Goal: Task Accomplishment & Management: Use online tool/utility

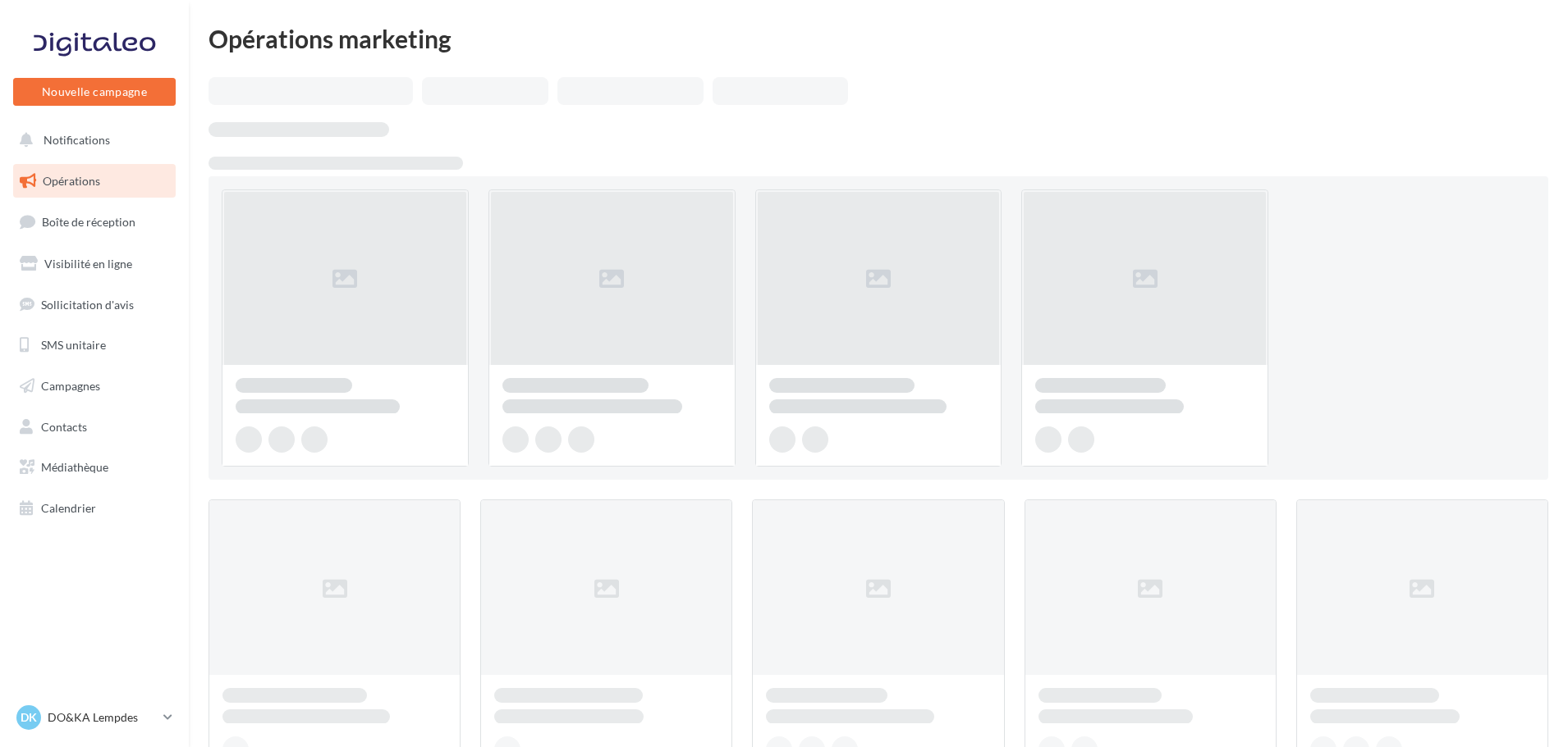
click at [94, 180] on span "Opérations" at bounding box center [71, 181] width 58 height 14
click at [89, 394] on link "Campagnes" at bounding box center [94, 386] width 169 height 35
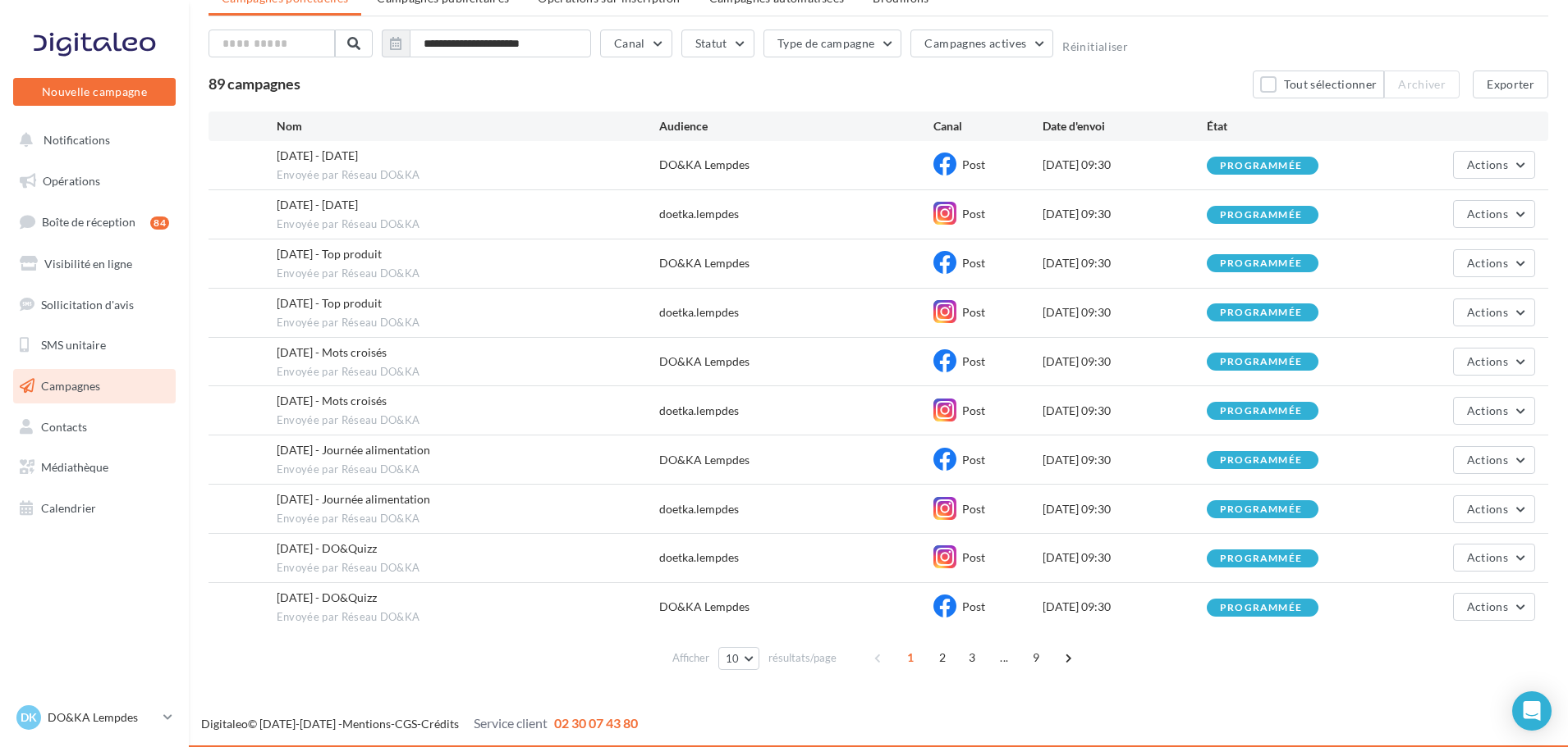
scroll to position [75, 0]
click at [935, 665] on span "2" at bounding box center [942, 657] width 26 height 26
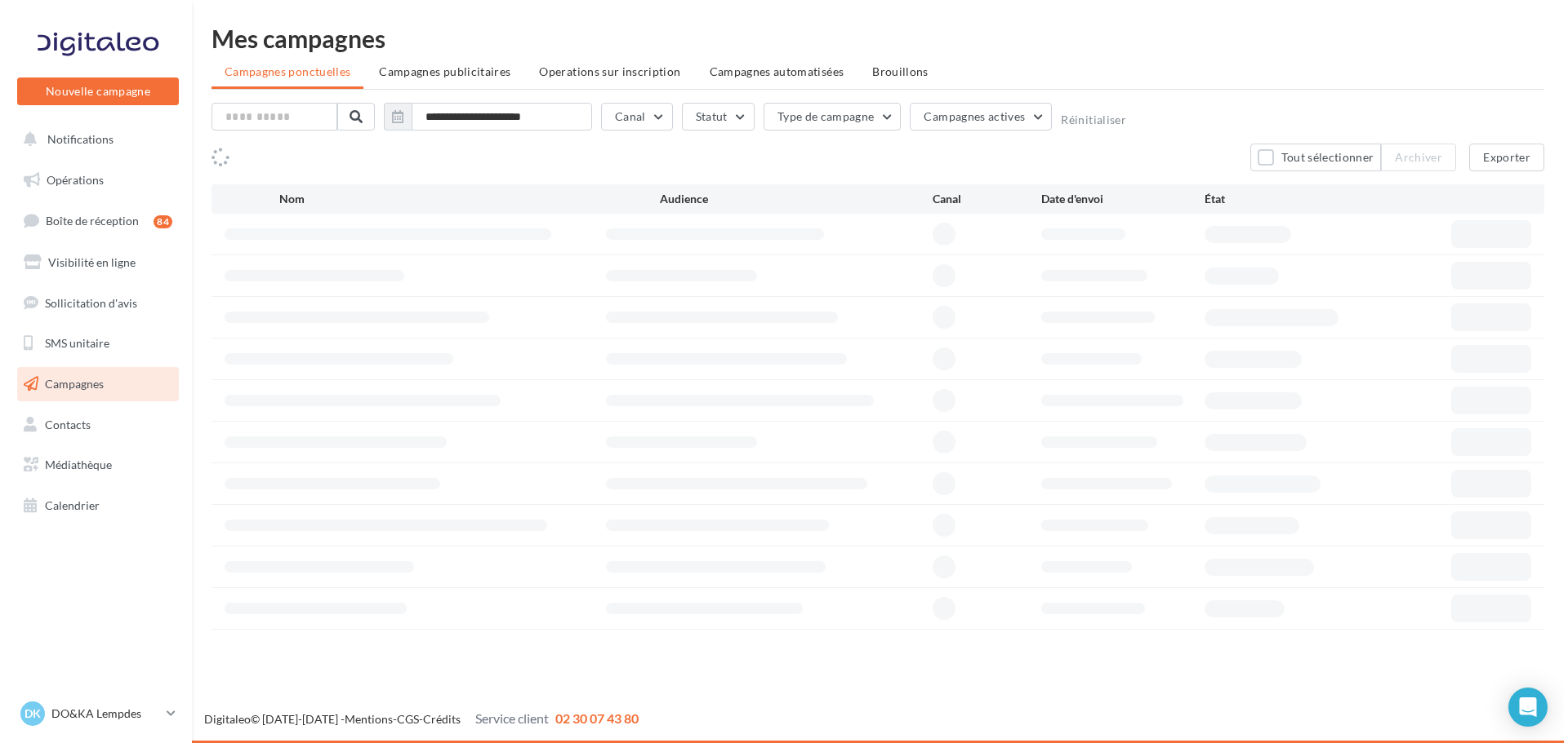
scroll to position [0, 0]
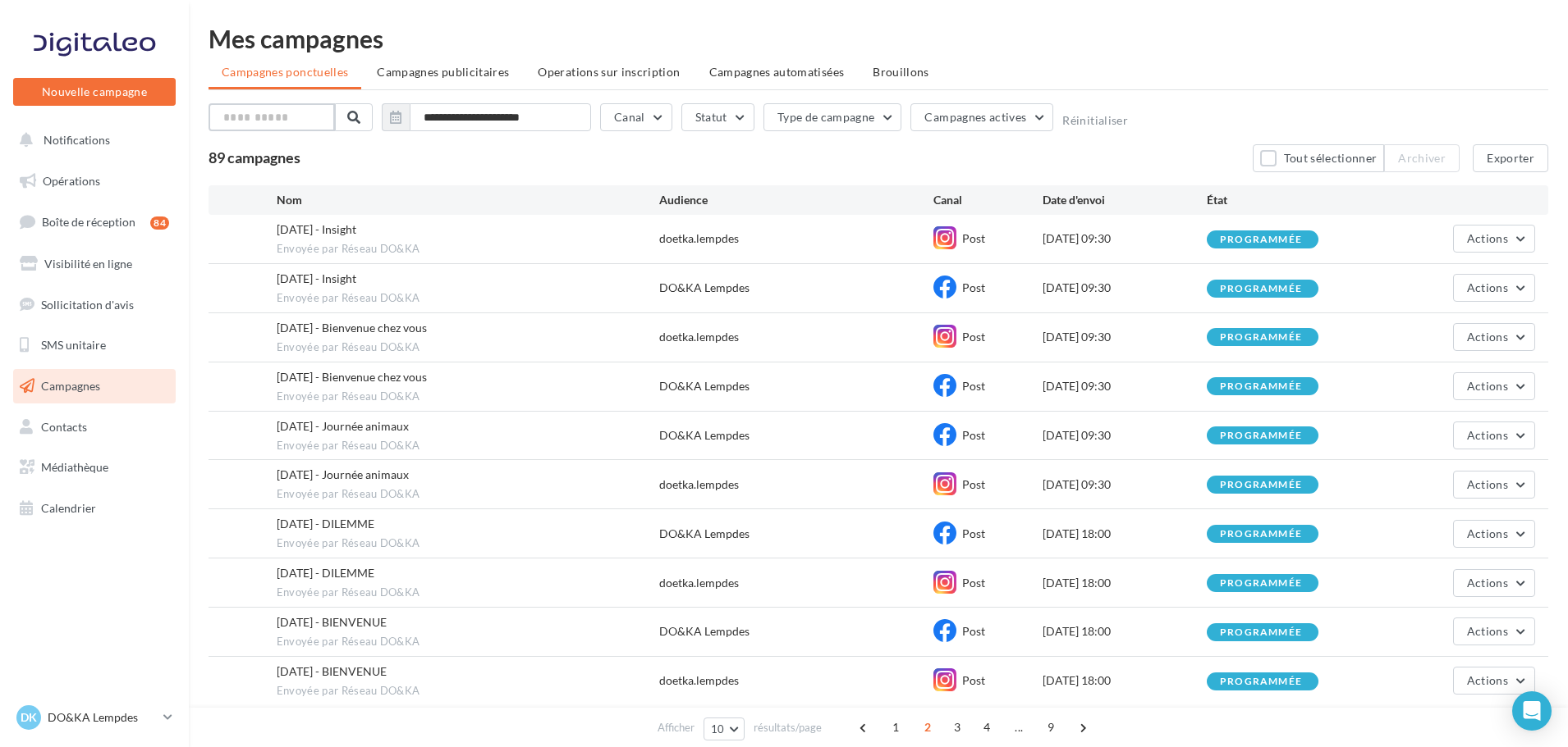
click at [283, 116] on input "text" at bounding box center [271, 117] width 127 height 28
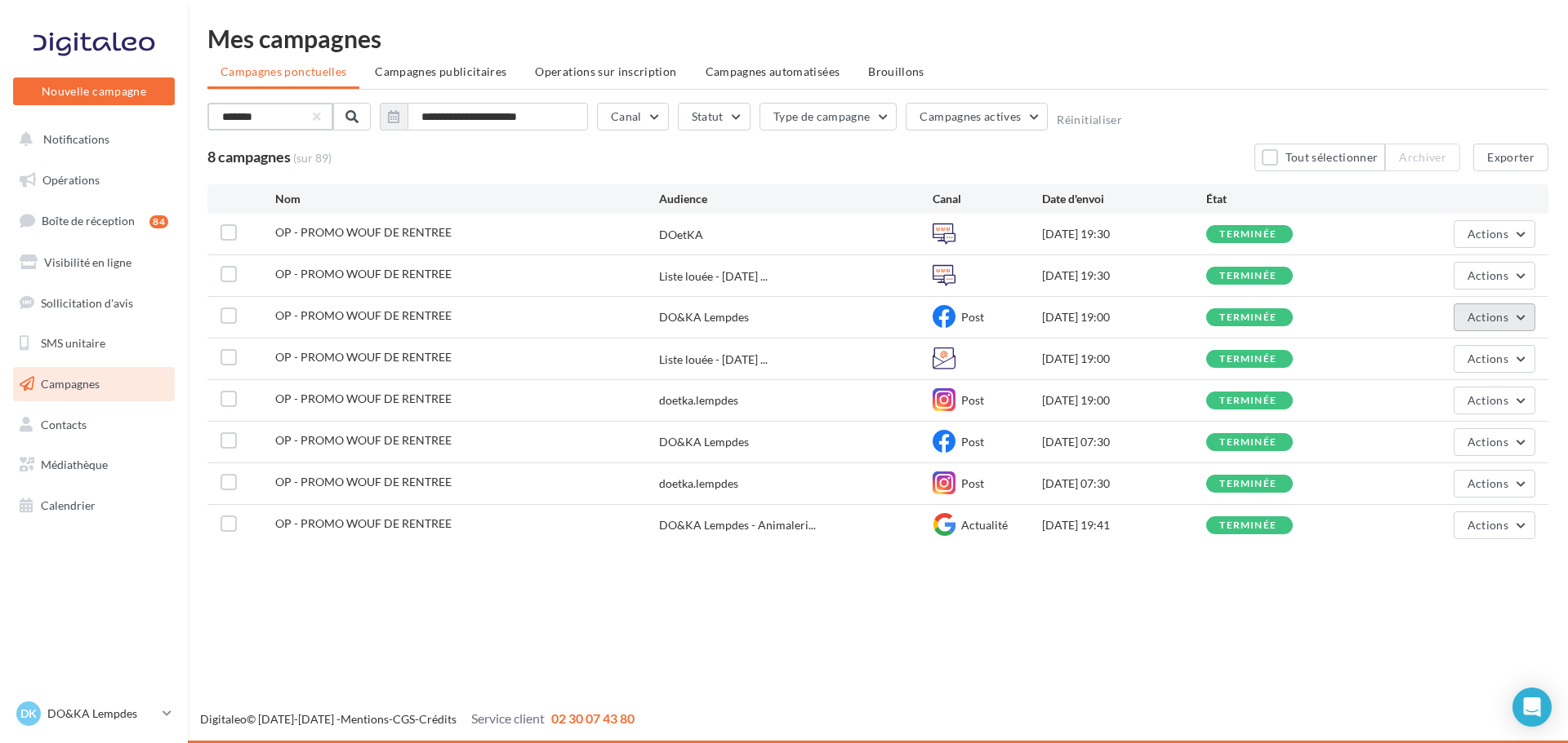
type input "*******"
click at [1522, 317] on button "Actions" at bounding box center [1494, 317] width 82 height 28
click at [1359, 575] on div "**********" at bounding box center [877, 289] width 1379 height 578
click at [59, 170] on link "Opérations" at bounding box center [94, 180] width 168 height 35
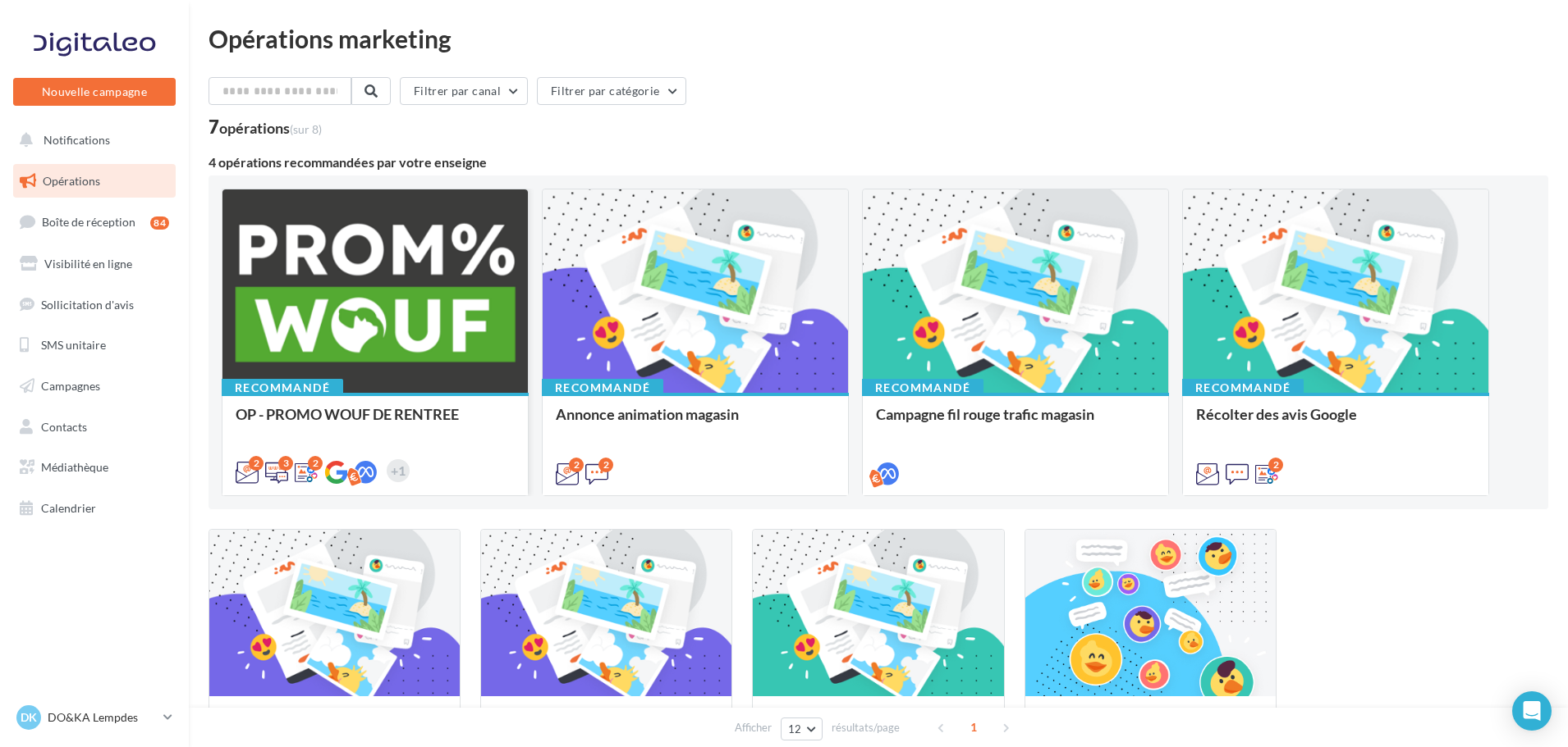
click at [377, 300] on div at bounding box center [375, 291] width 305 height 205
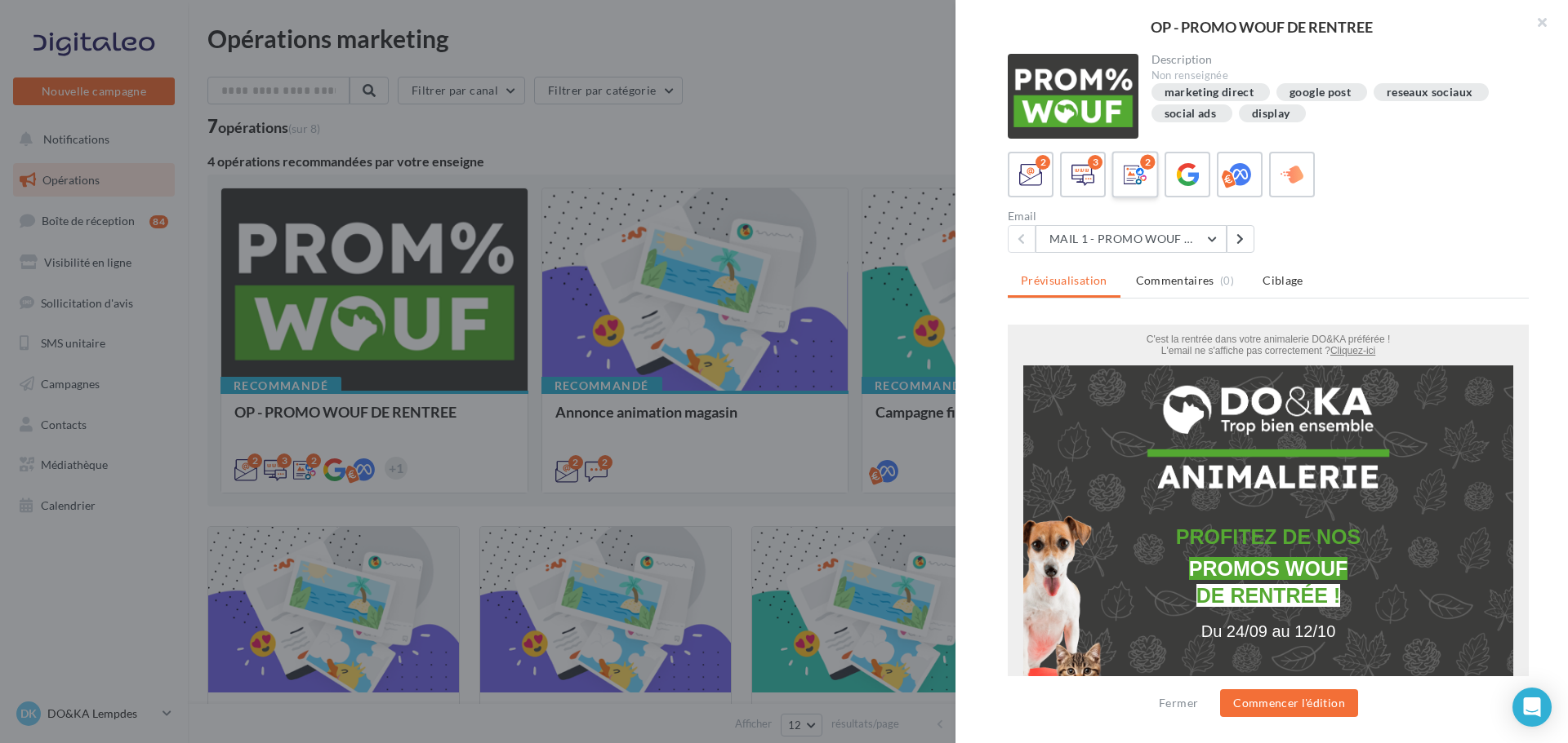
click at [1132, 176] on icon at bounding box center [1135, 175] width 24 height 24
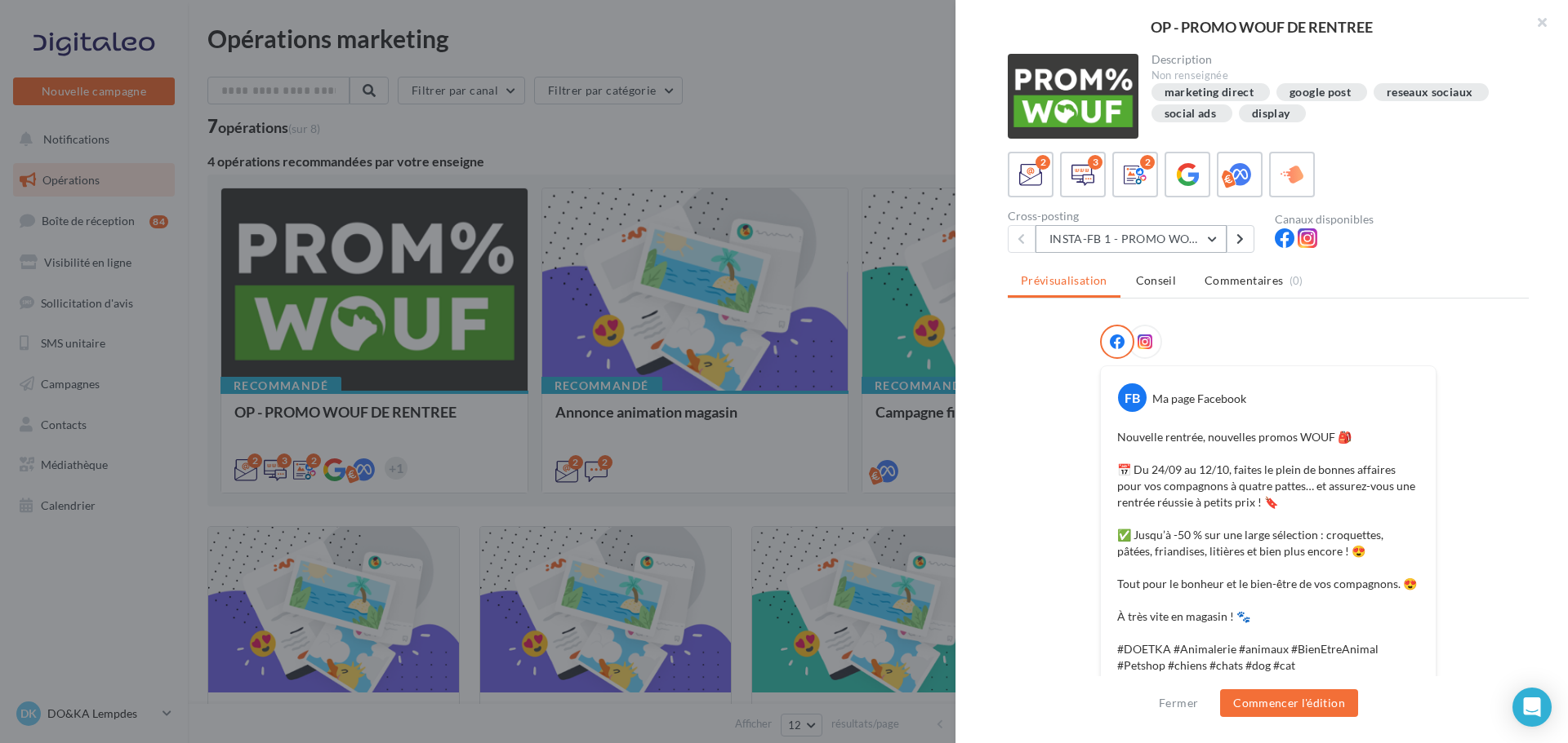
click at [1214, 241] on button "INSTA-FB 1 - PROMO WOUF RENTREE" at bounding box center [1131, 238] width 191 height 28
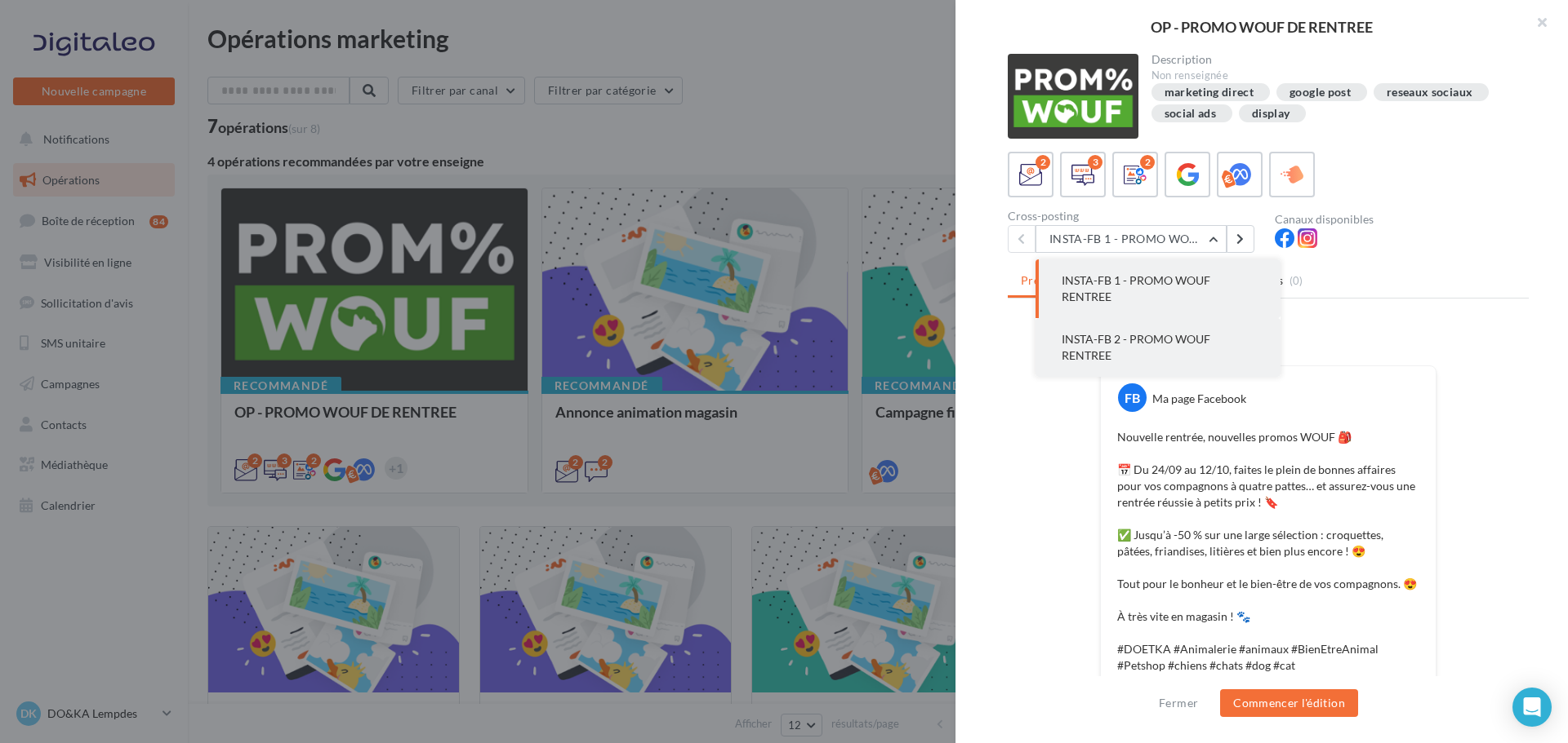
click at [1177, 340] on span "INSTA-FB 2 - PROMO WOUF RENTREE" at bounding box center [1136, 347] width 149 height 30
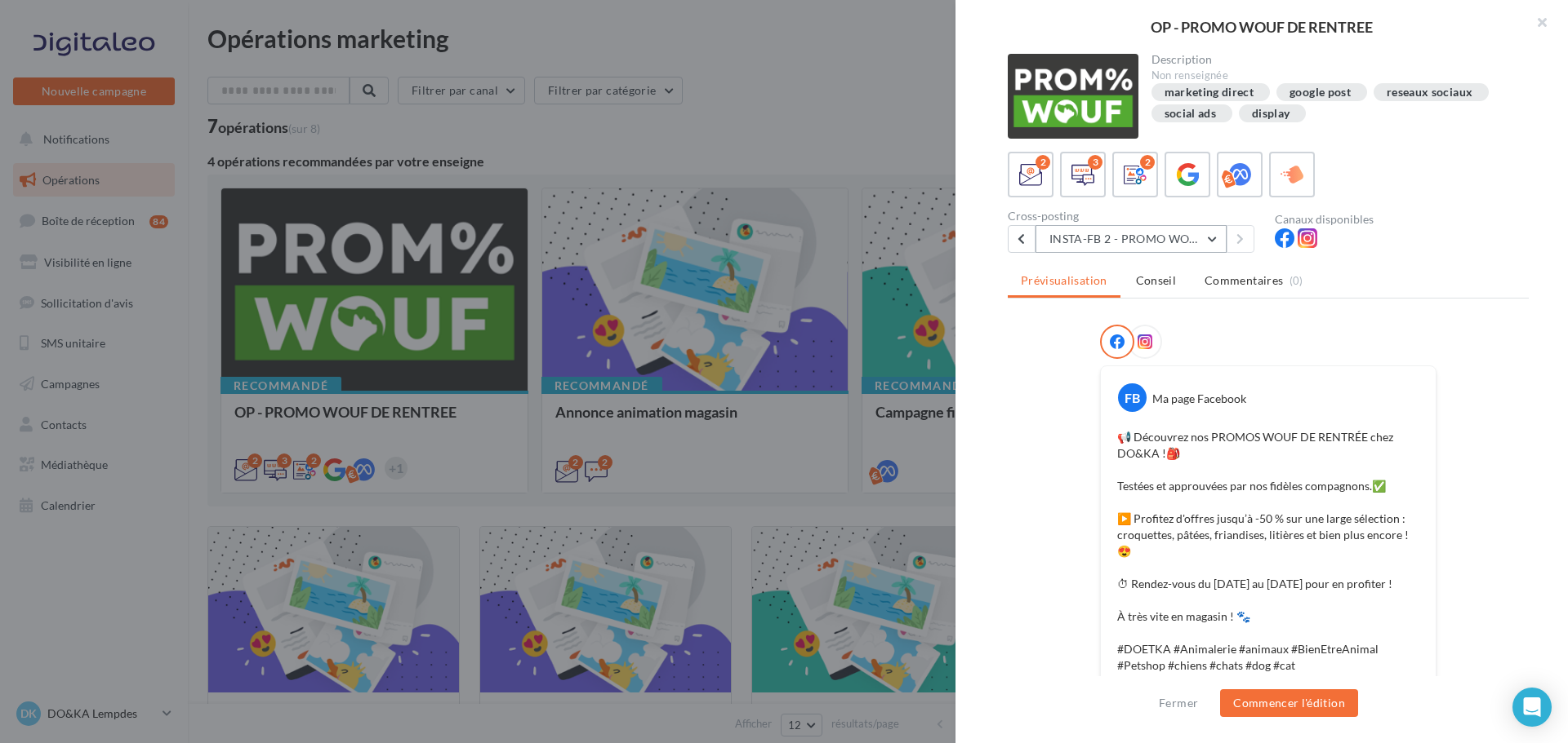
click at [1210, 242] on button "INSTA-FB 2 - PROMO WOUF RENTREE" at bounding box center [1131, 238] width 191 height 28
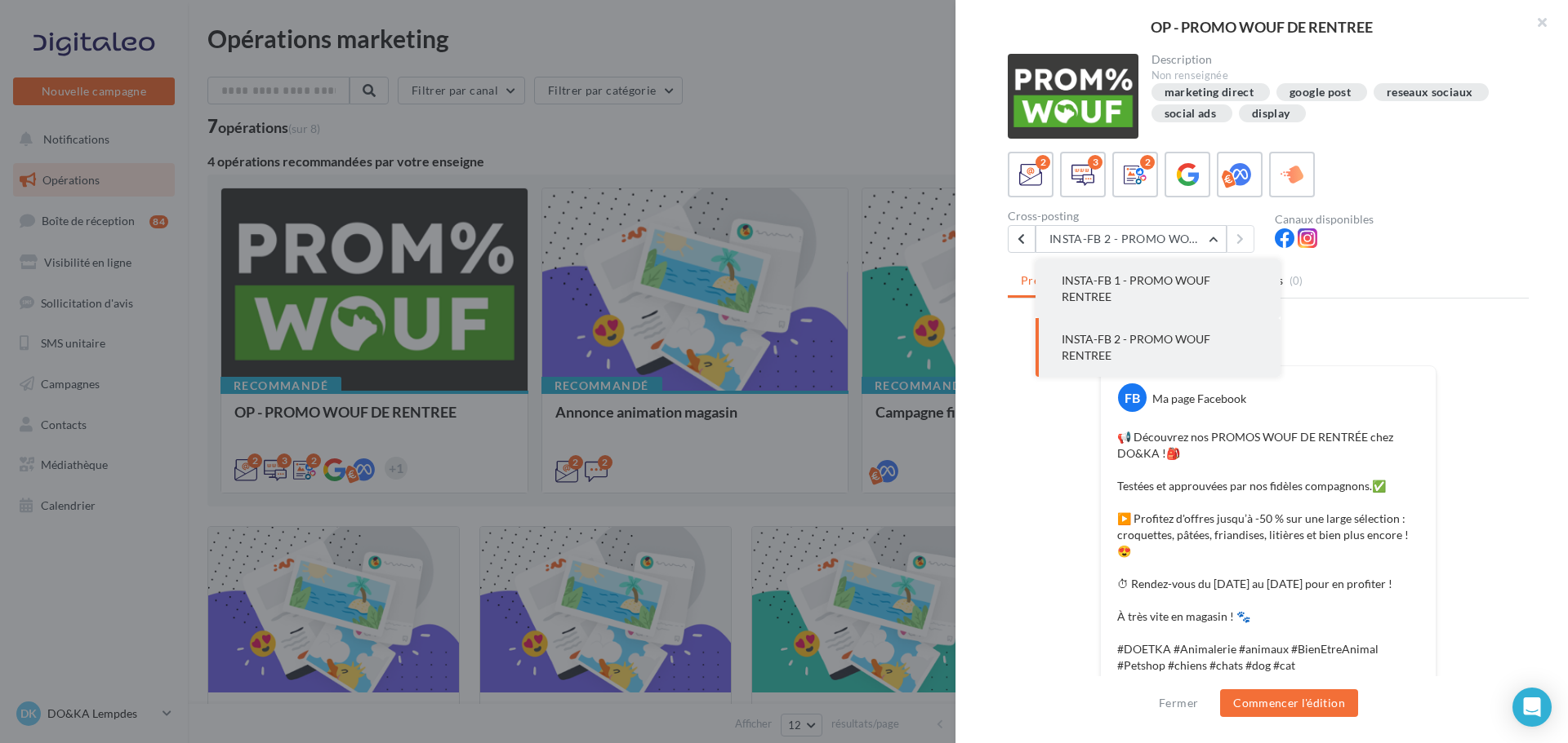
click at [1143, 285] on span "INSTA-FB 1 - PROMO WOUF RENTREE" at bounding box center [1136, 288] width 149 height 30
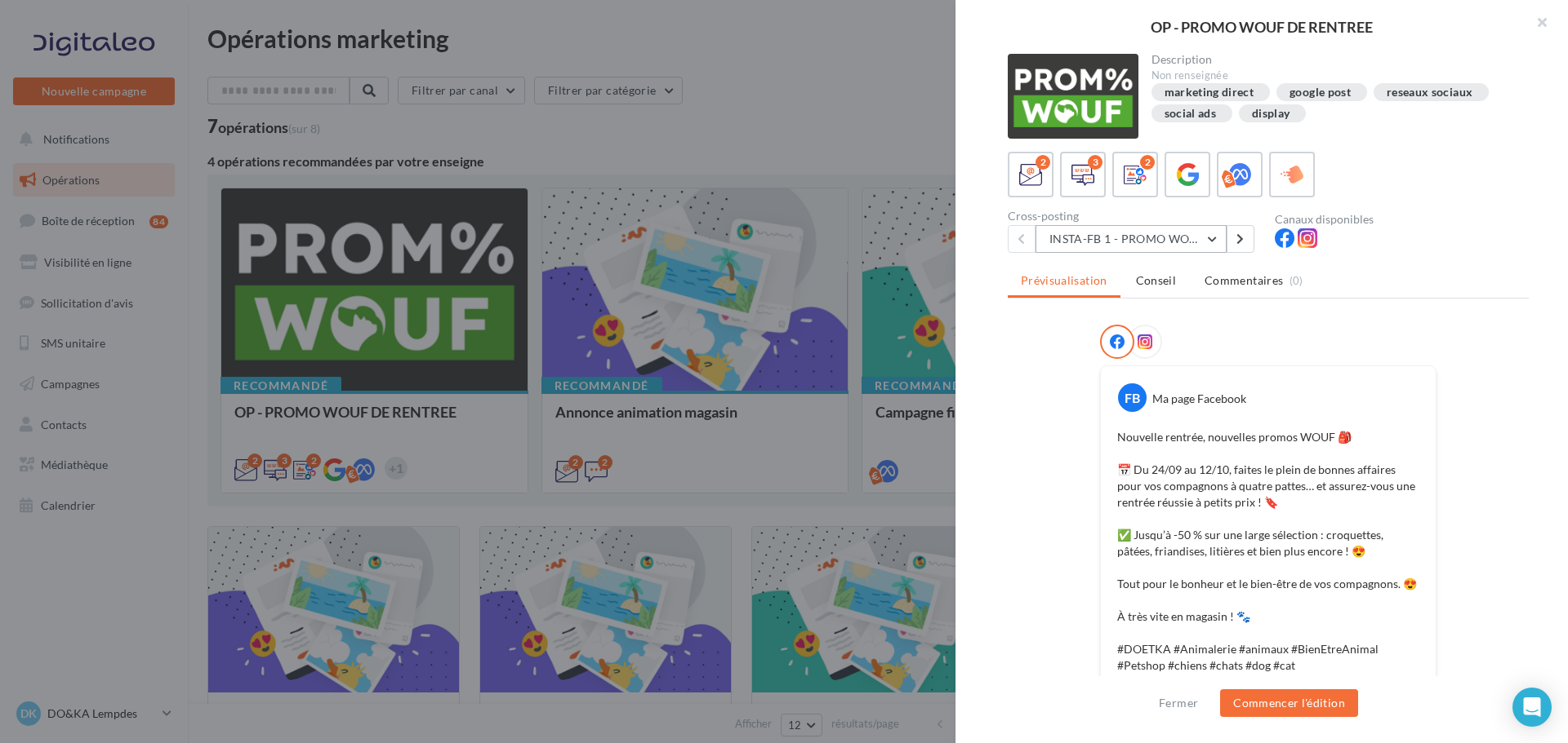
click at [1216, 237] on button "INSTA-FB 1 - PROMO WOUF RENTREE" at bounding box center [1131, 238] width 191 height 28
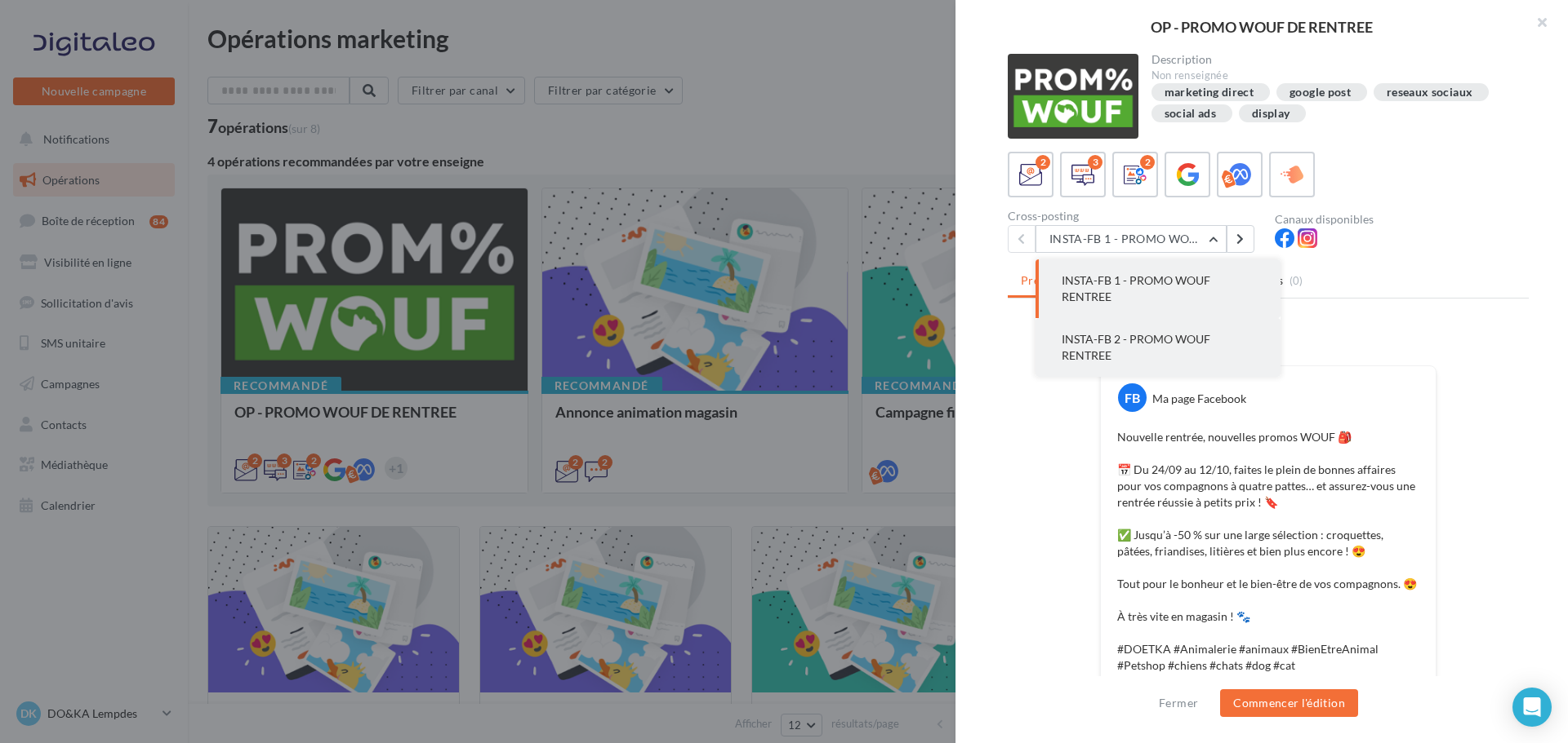
click at [1133, 351] on button "INSTA-FB 2 - PROMO WOUF RENTREE" at bounding box center [1158, 347] width 245 height 59
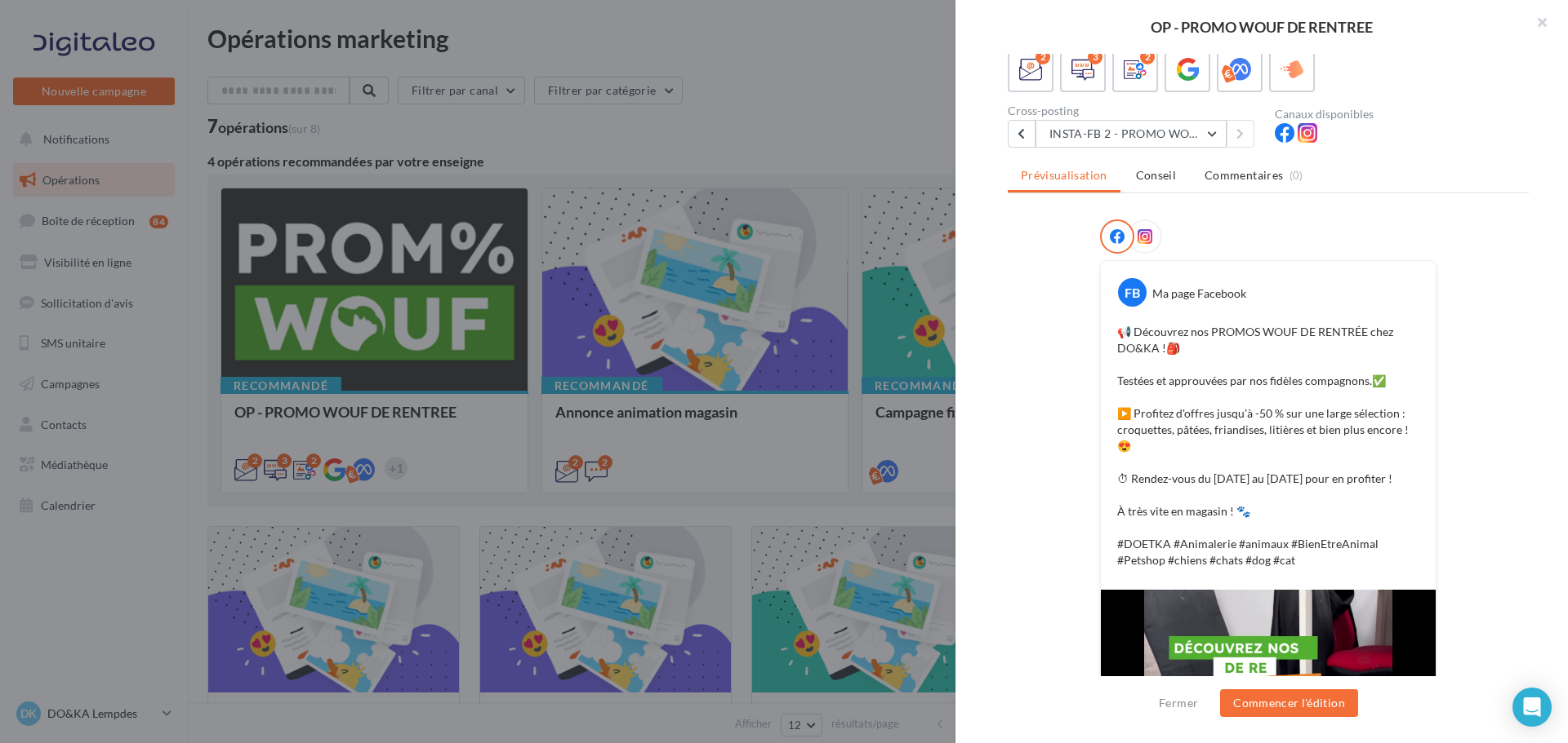
scroll to position [163, 0]
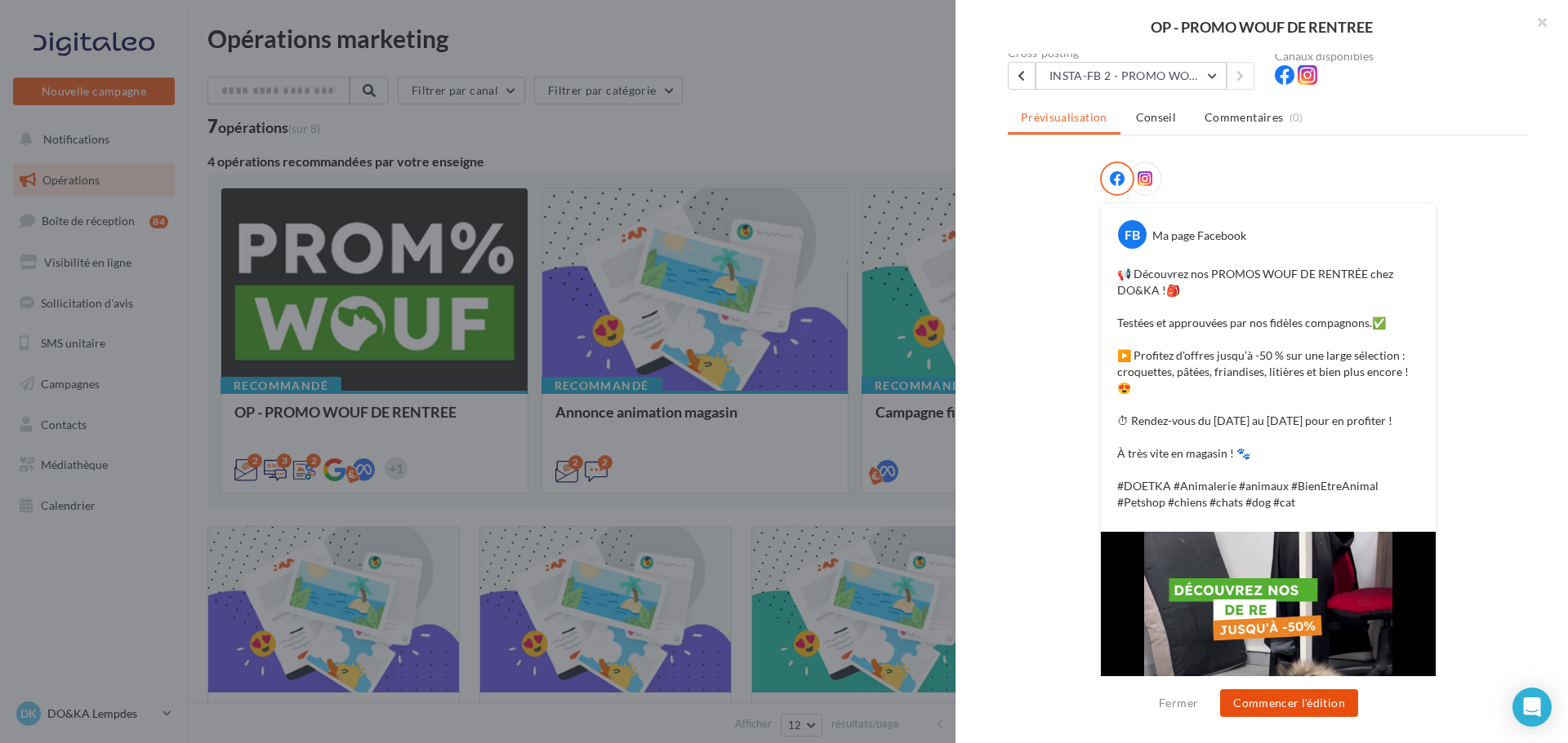
click at [1308, 705] on button "Commencer l'édition" at bounding box center [1288, 703] width 138 height 28
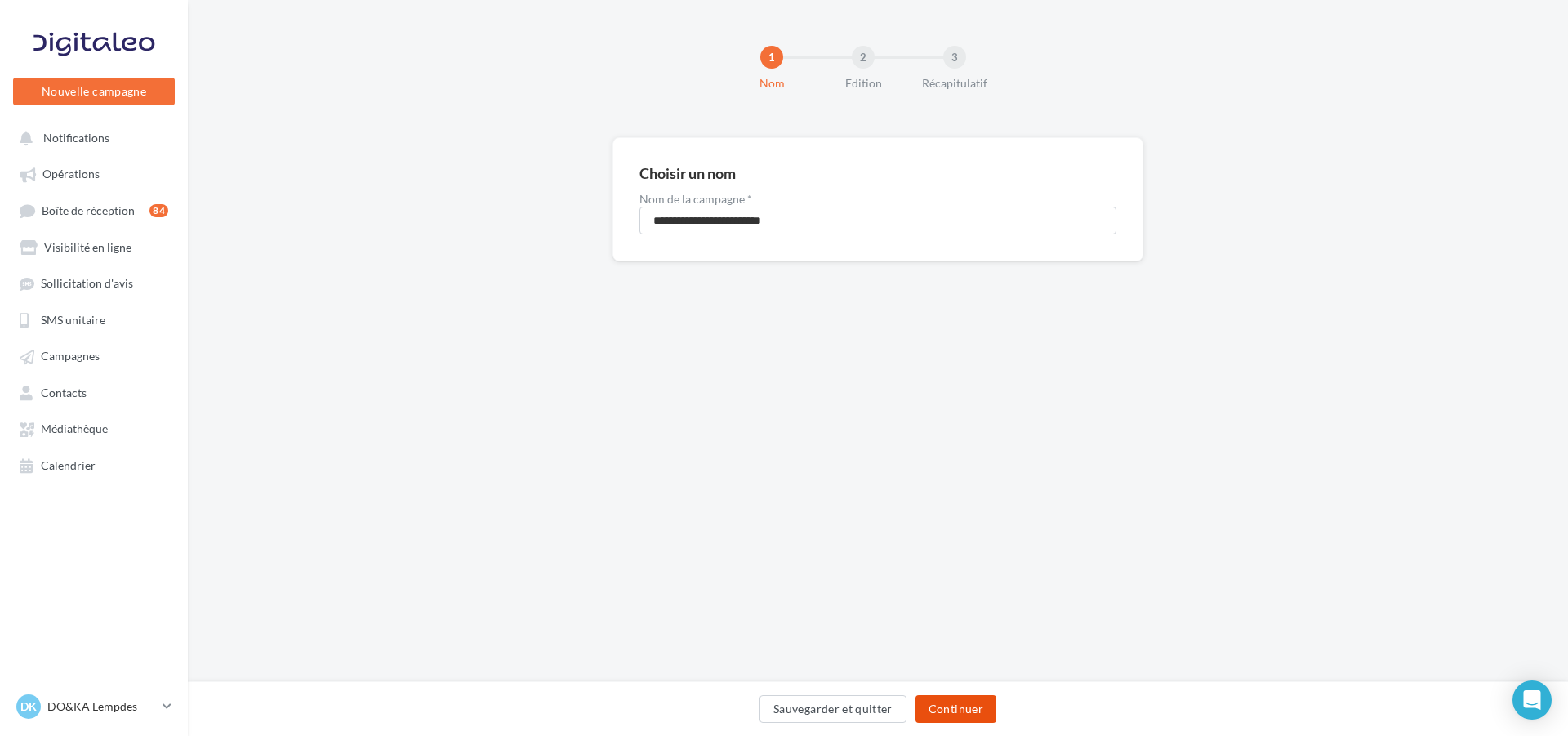
click at [973, 713] on button "Continuer" at bounding box center [956, 709] width 81 height 28
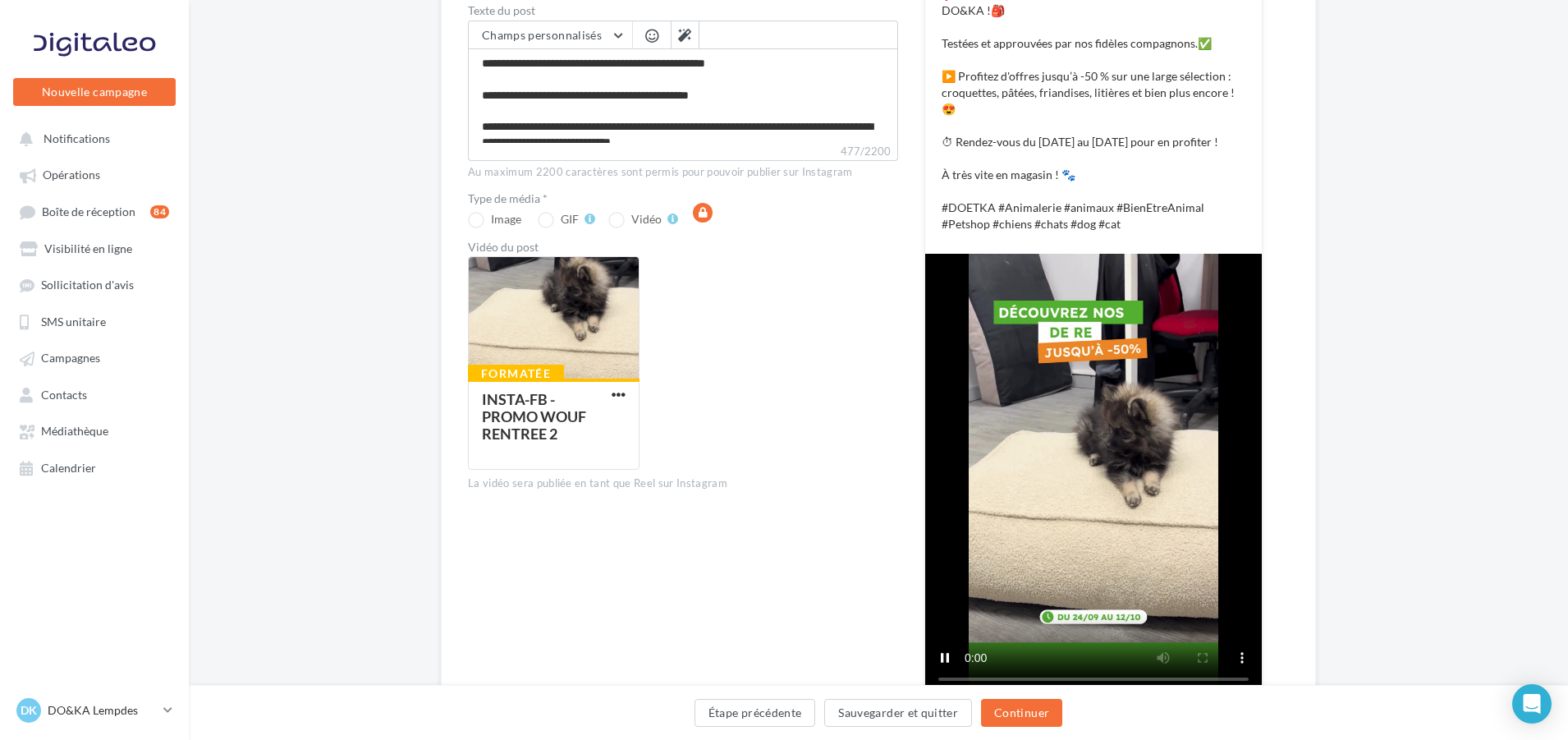
scroll to position [328, 0]
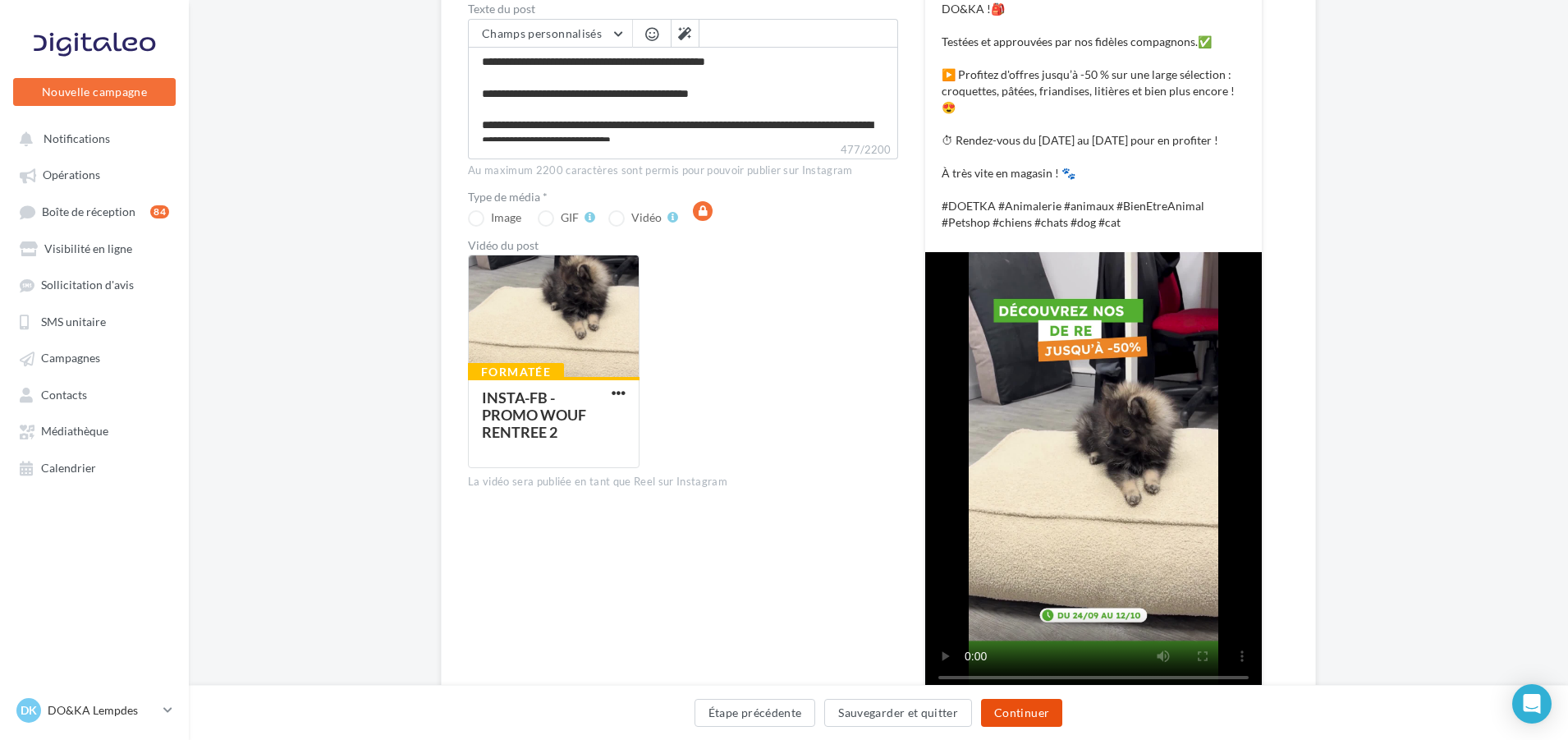
click at [1025, 712] on button "Continuer" at bounding box center [1022, 713] width 82 height 28
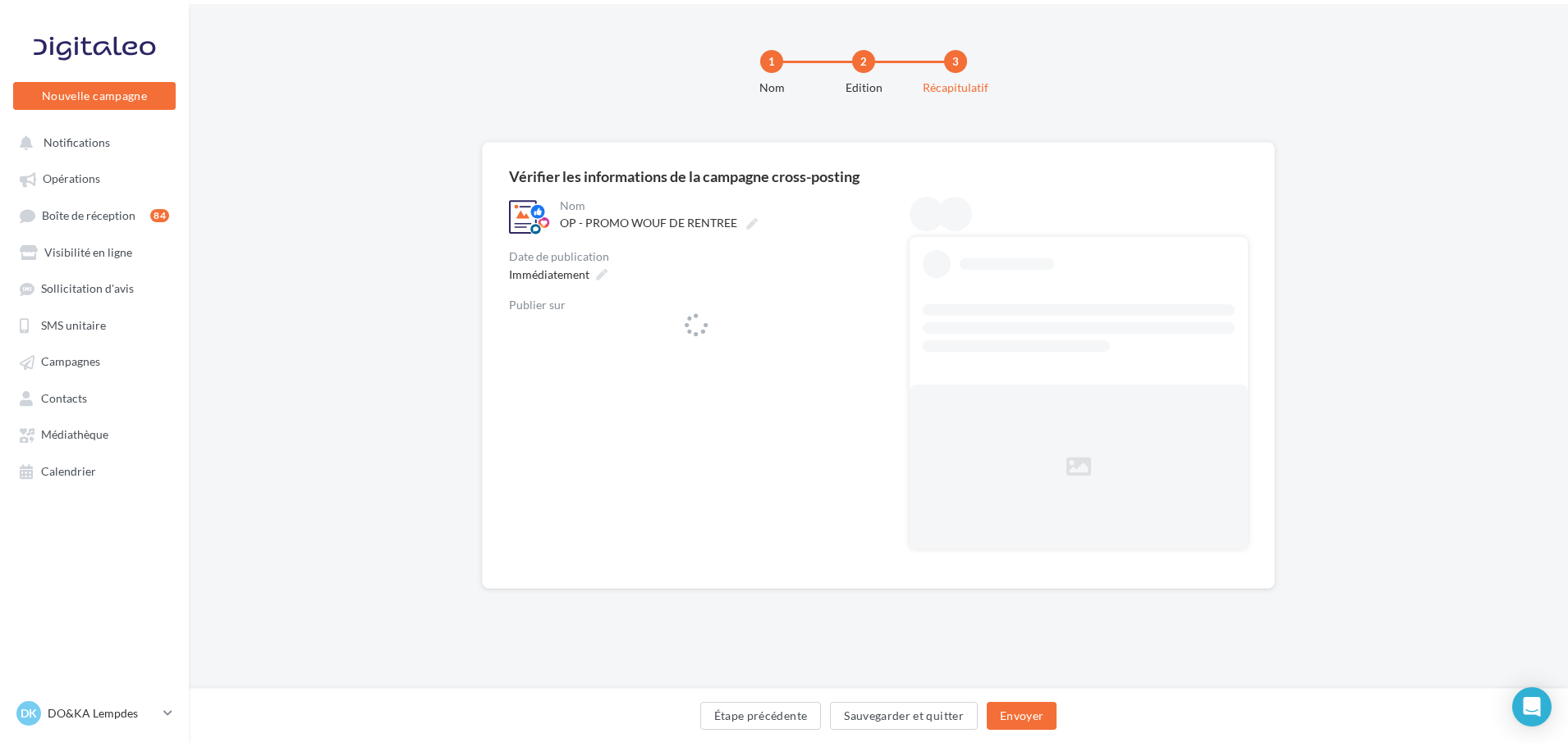
scroll to position [0, 0]
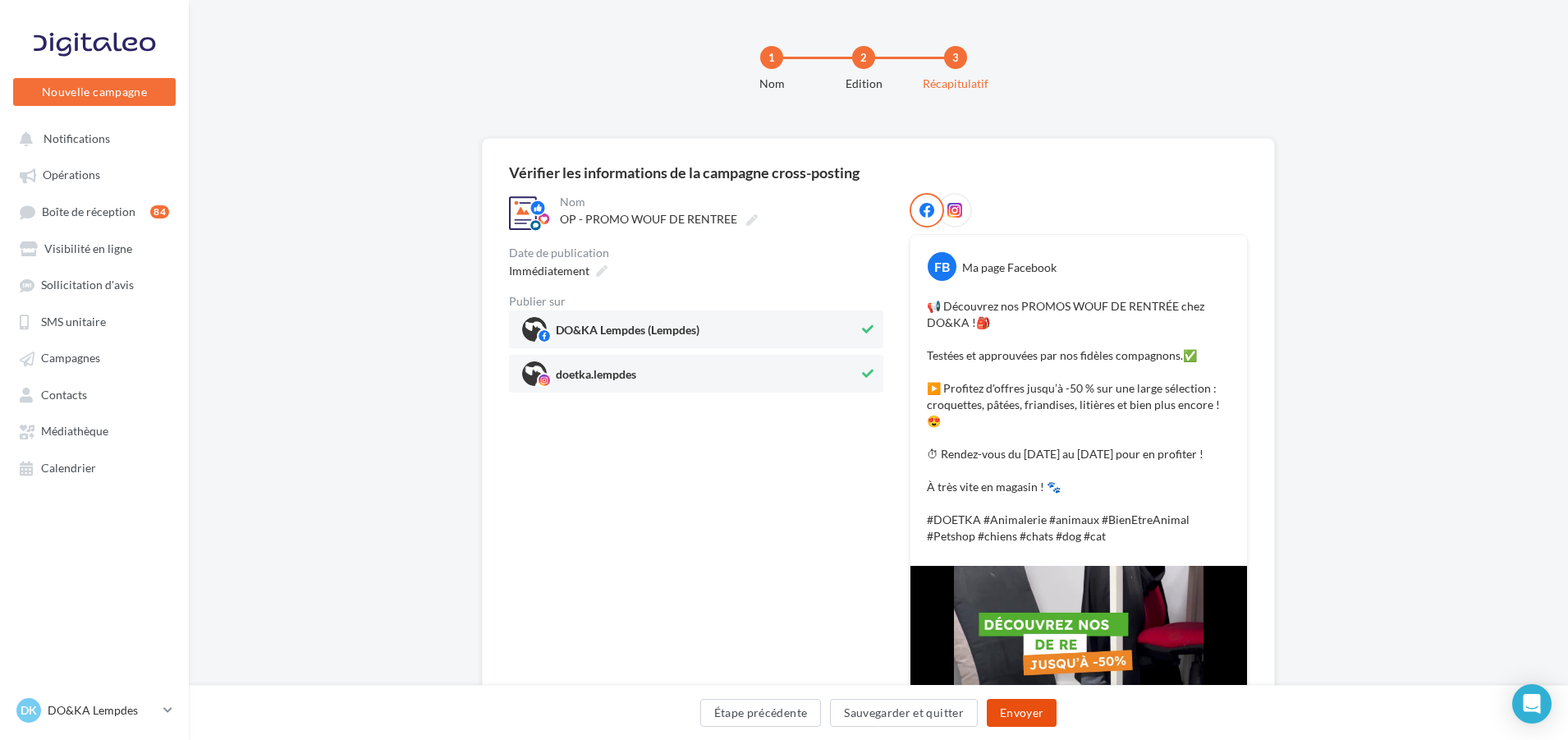
click at [1030, 713] on button "Envoyer" at bounding box center [1021, 713] width 70 height 28
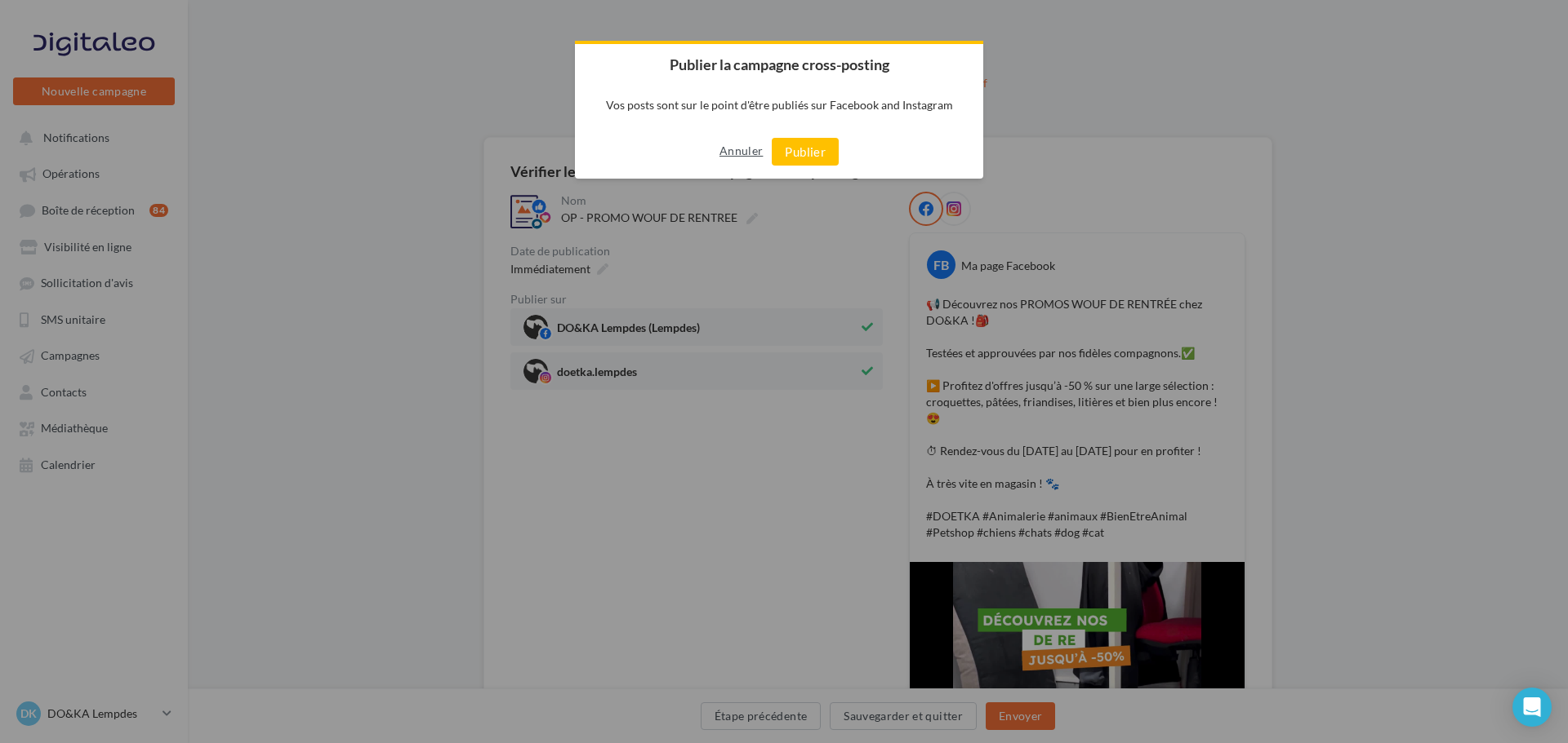
click at [743, 150] on button "Annuler" at bounding box center [740, 150] width 43 height 26
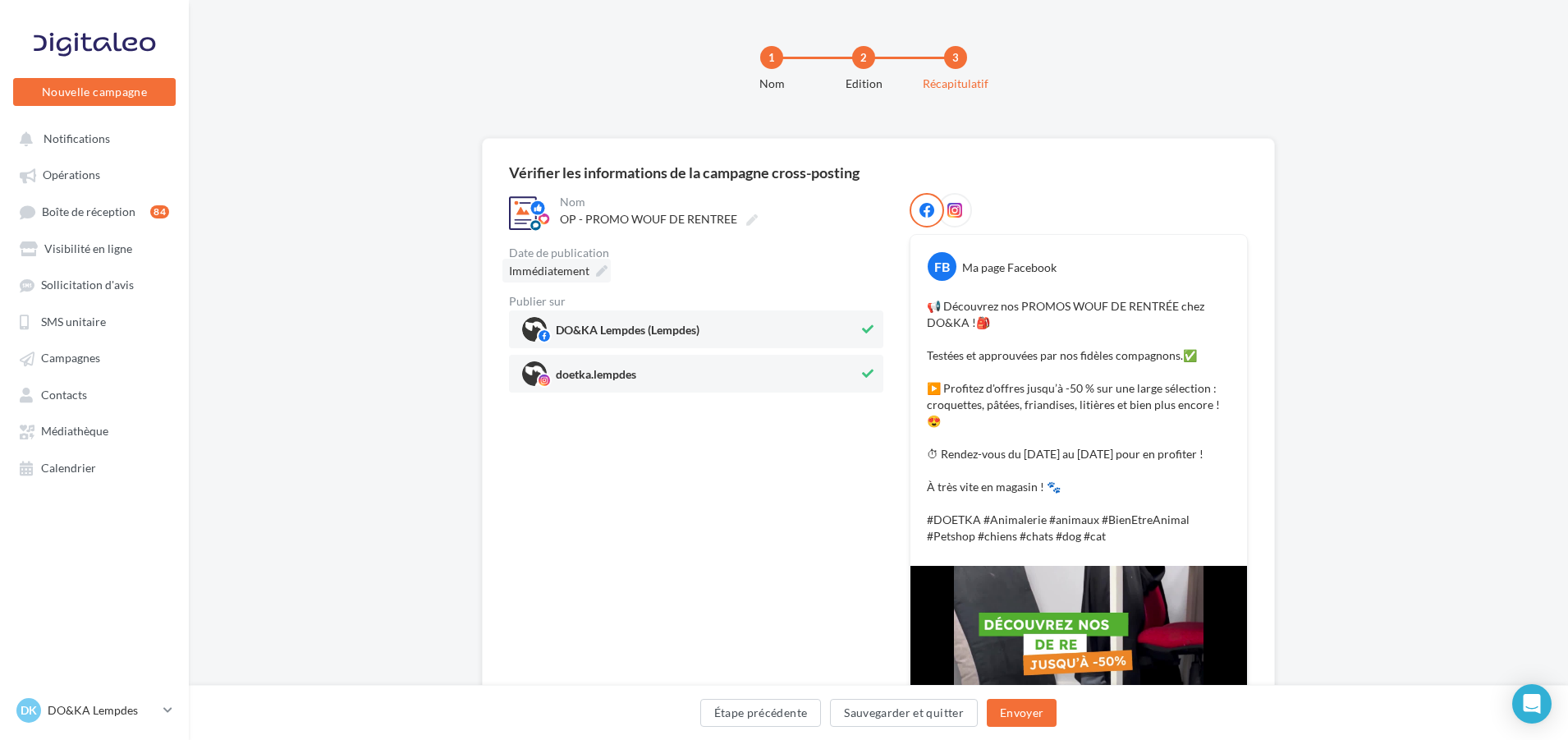
click at [552, 277] on span "Immédiatement" at bounding box center [549, 270] width 81 height 14
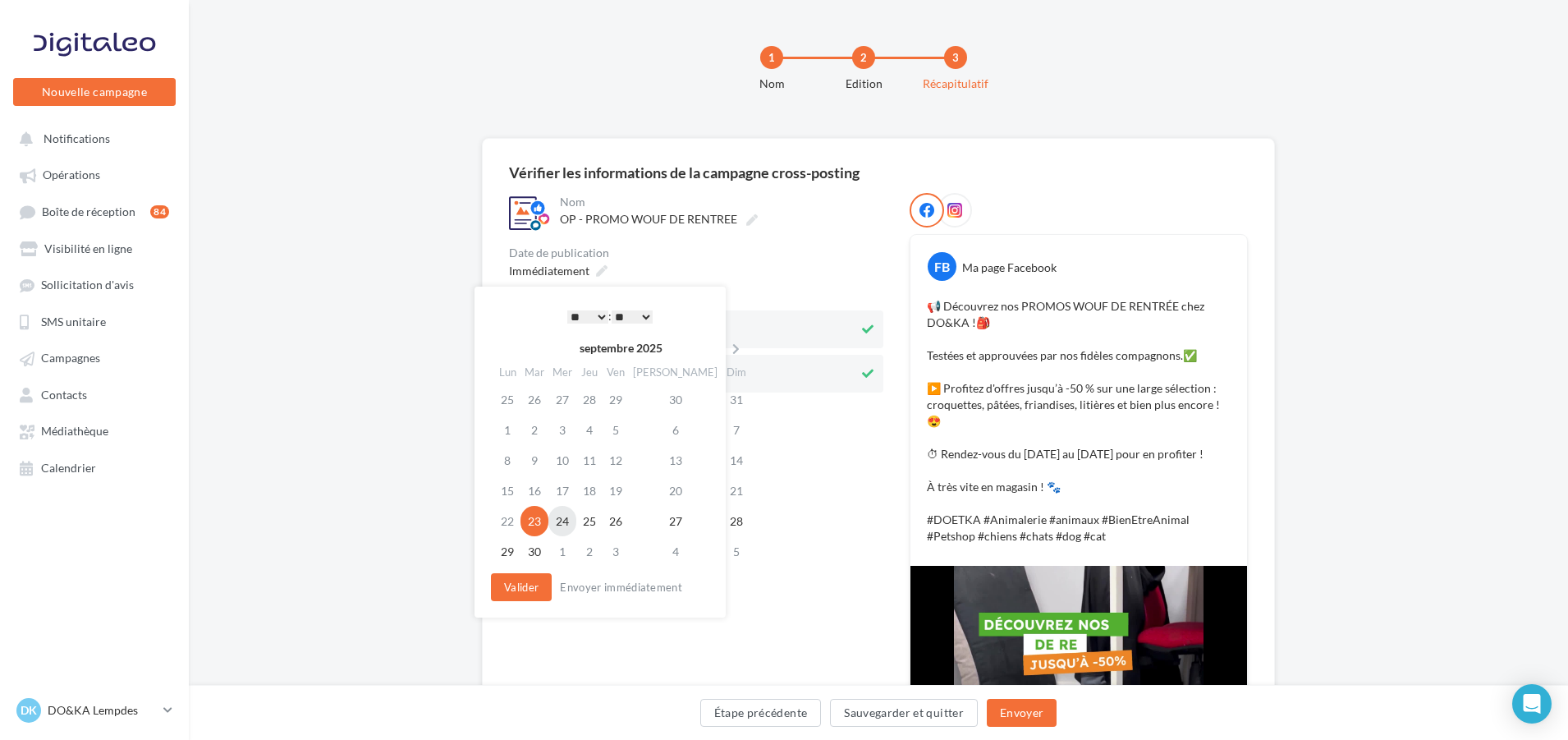
click at [573, 523] on td "24" at bounding box center [562, 521] width 28 height 31
click at [598, 310] on select "* * * * * * * * * * ** ** ** ** ** ** ** ** ** ** ** ** ** **" at bounding box center [588, 316] width 41 height 13
click at [531, 584] on button "Valider" at bounding box center [520, 587] width 60 height 28
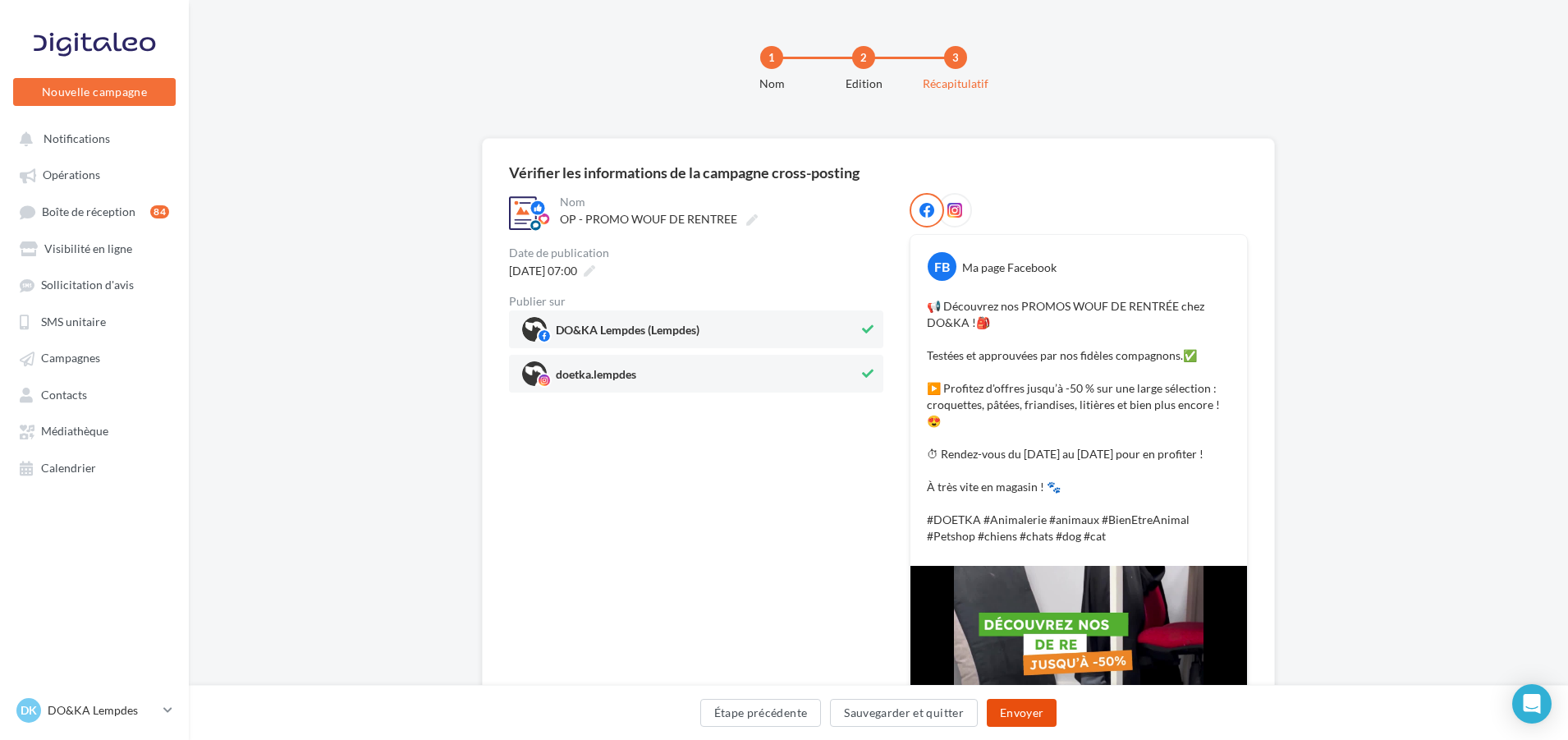
click at [1032, 716] on button "Envoyer" at bounding box center [1021, 713] width 70 height 28
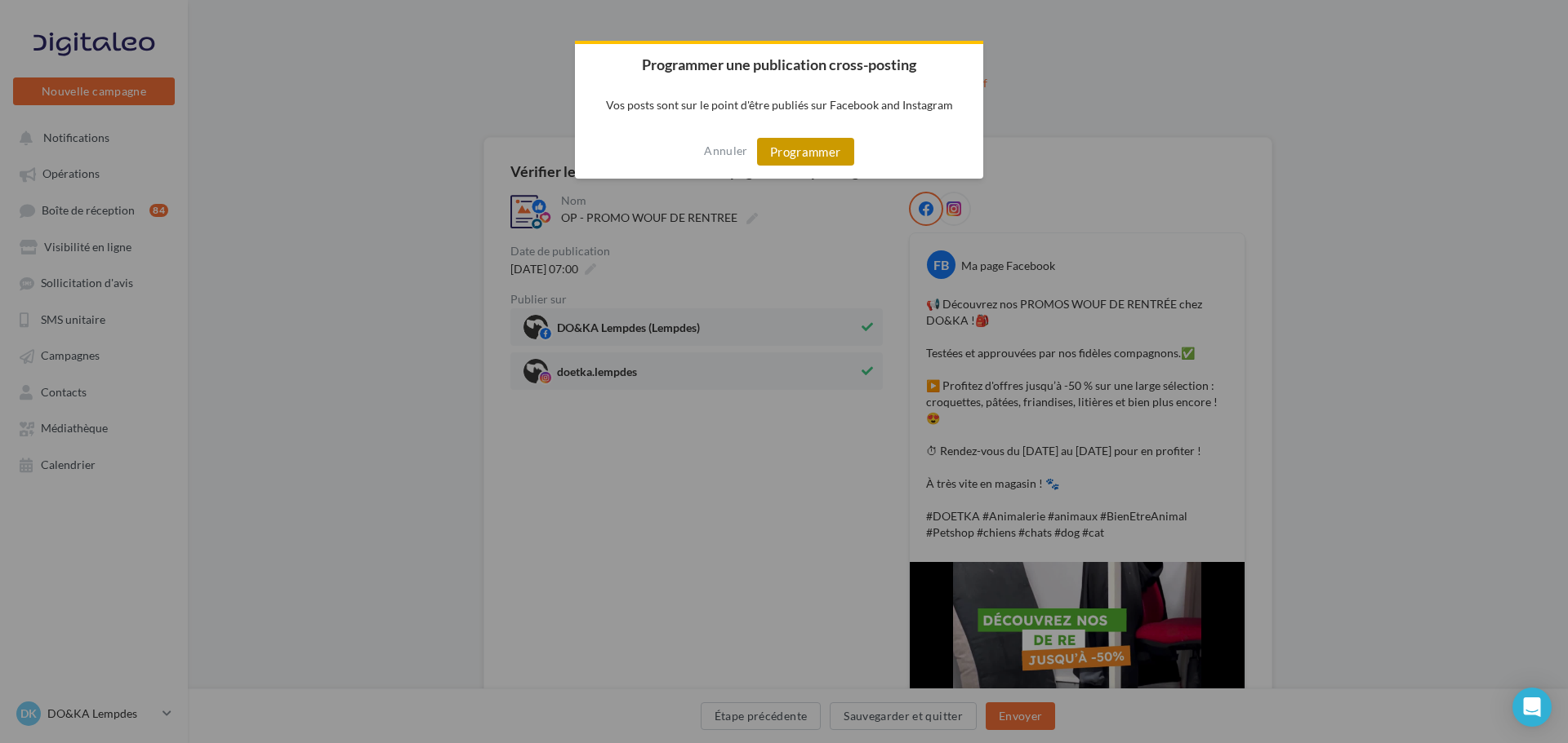
click at [792, 150] on button "Programmer" at bounding box center [805, 151] width 97 height 28
